Goal: Task Accomplishment & Management: Manage account settings

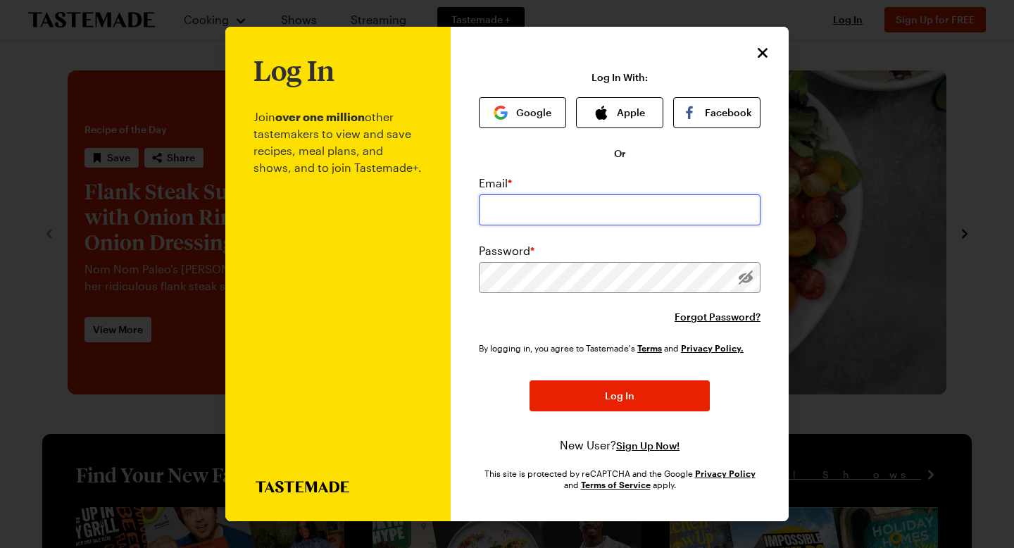
click at [567, 208] on input "email" at bounding box center [620, 209] width 282 height 31
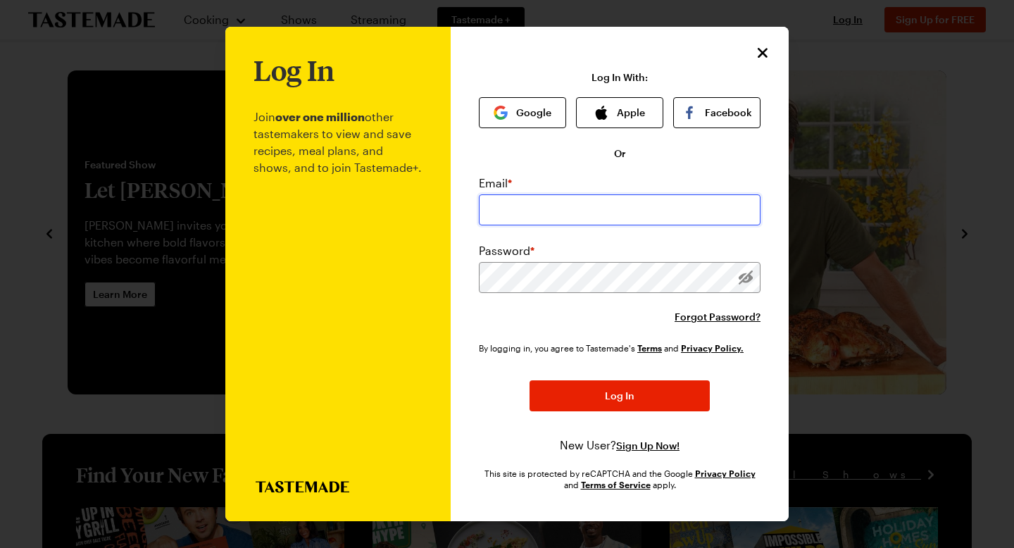
click at [532, 205] on input "email" at bounding box center [620, 209] width 282 height 31
click at [616, 213] on input "[EMAIL_ADDRESS][DOMAIN_NAME]" at bounding box center [620, 209] width 282 height 31
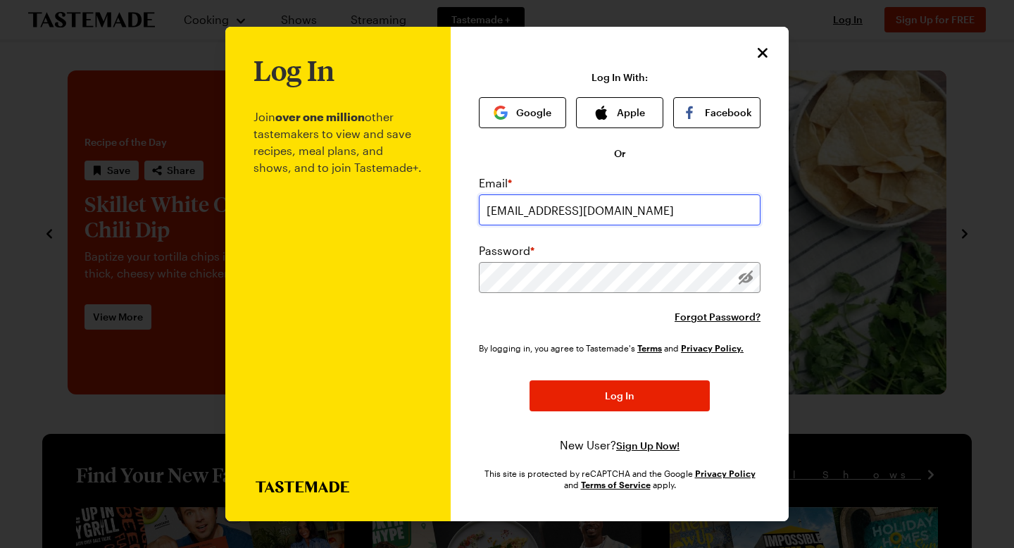
type input "[EMAIL_ADDRESS][DOMAIN_NAME]"
click at [508, 318] on div "Forgot Password?" at bounding box center [620, 317] width 282 height 14
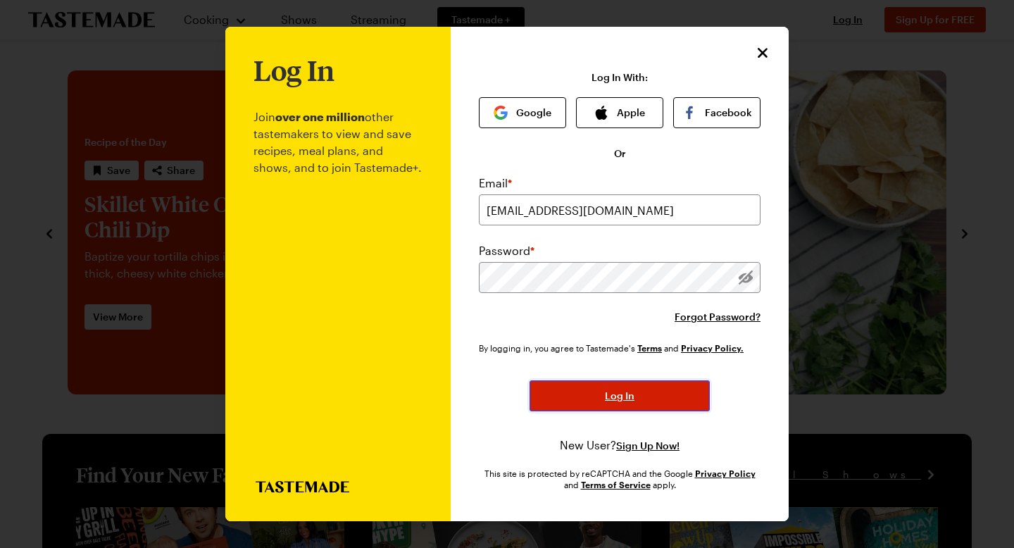
click at [628, 401] on span "Log In" at bounding box center [620, 396] width 30 height 14
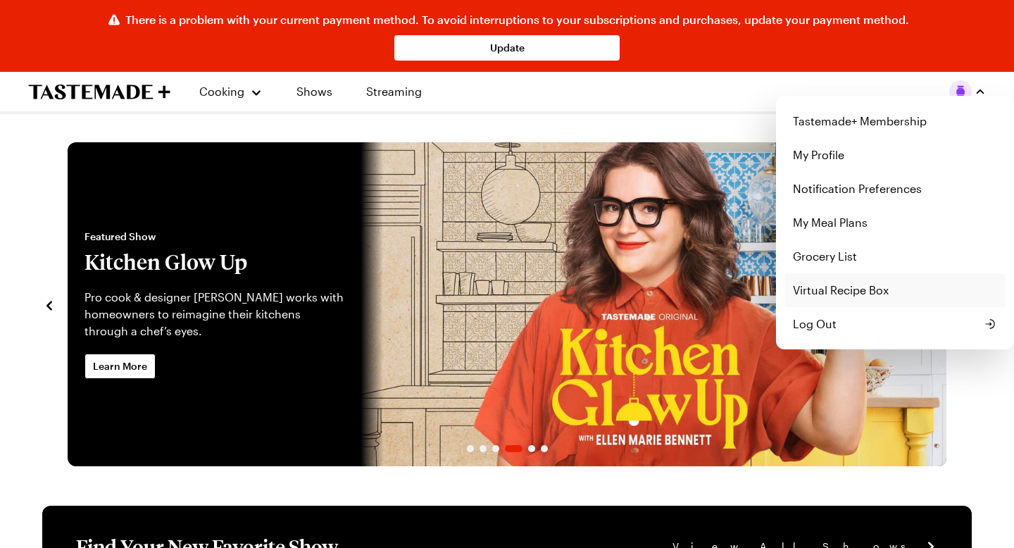
click at [821, 294] on link "Virtual Recipe Box" at bounding box center [894, 290] width 221 height 34
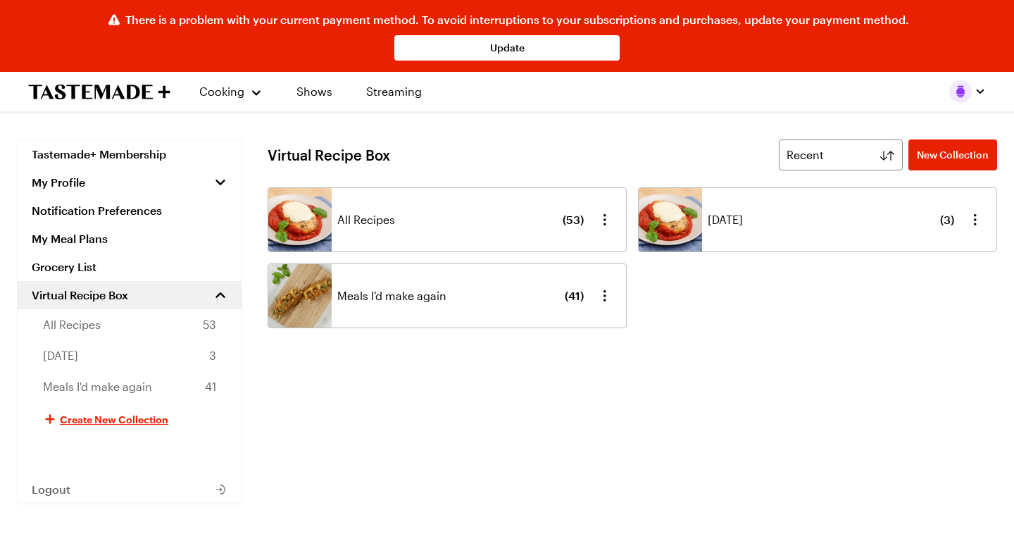
click at [768, 230] on div "[DATE] ( 3 )" at bounding box center [831, 219] width 246 height 63
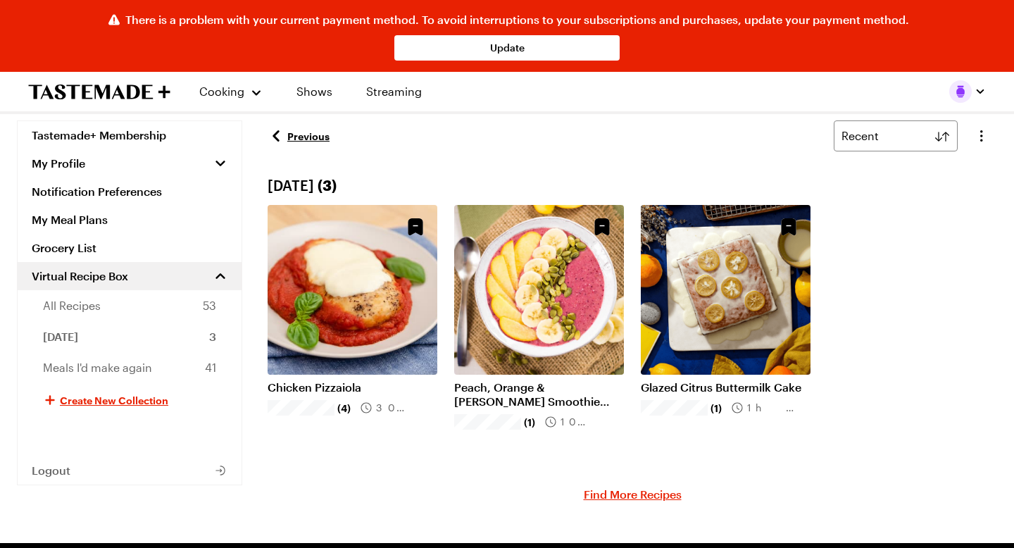
scroll to position [18, 0]
